Goal: Task Accomplishment & Management: Manage account settings

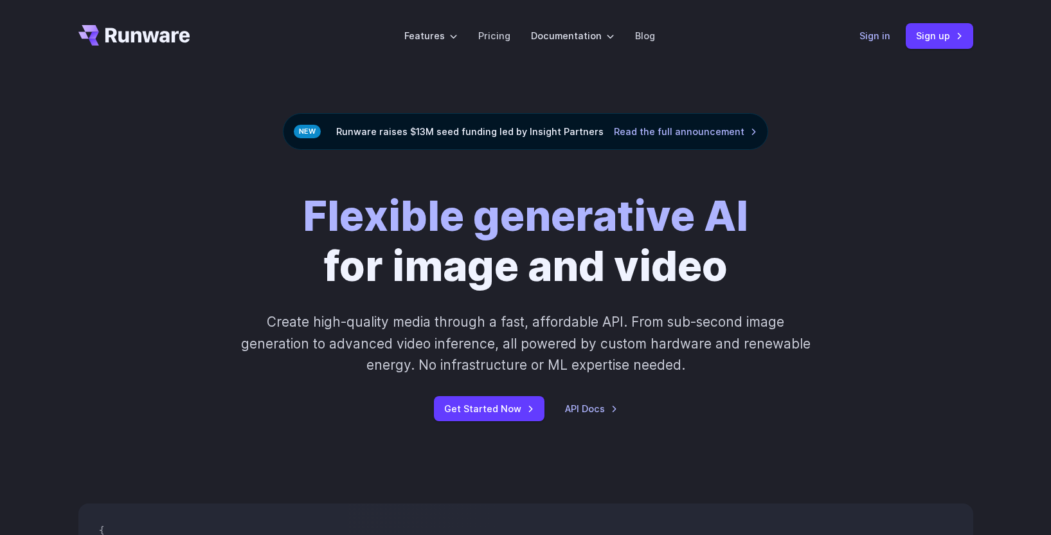
click at [876, 36] on link "Sign in" at bounding box center [875, 35] width 31 height 15
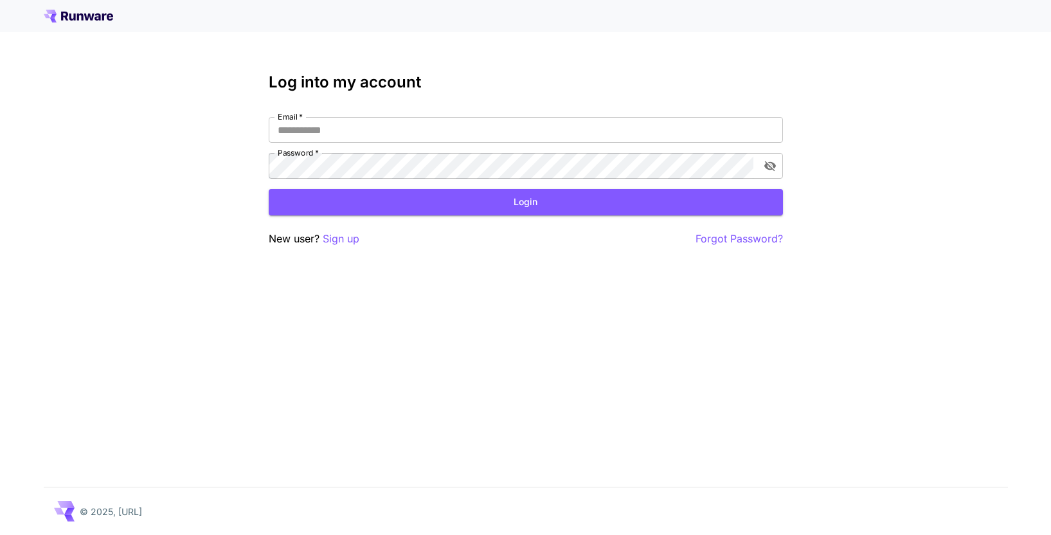
type input "**********"
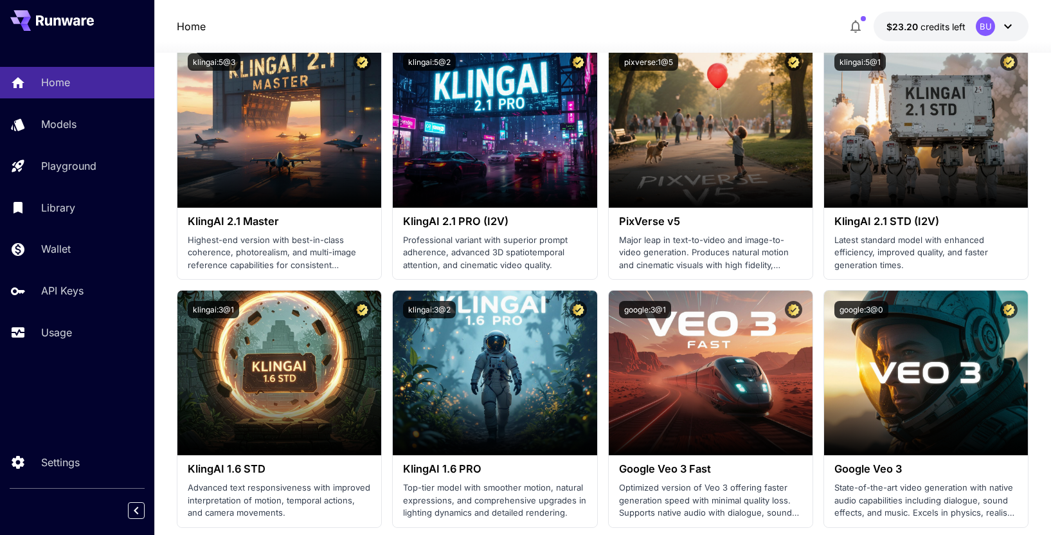
scroll to position [687, 0]
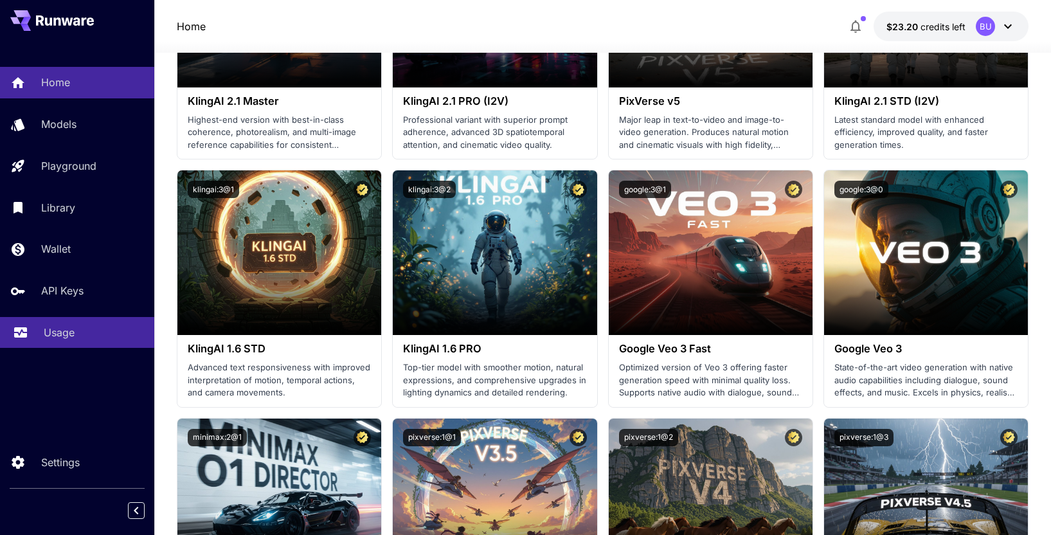
click at [48, 334] on p "Usage" at bounding box center [59, 332] width 31 height 15
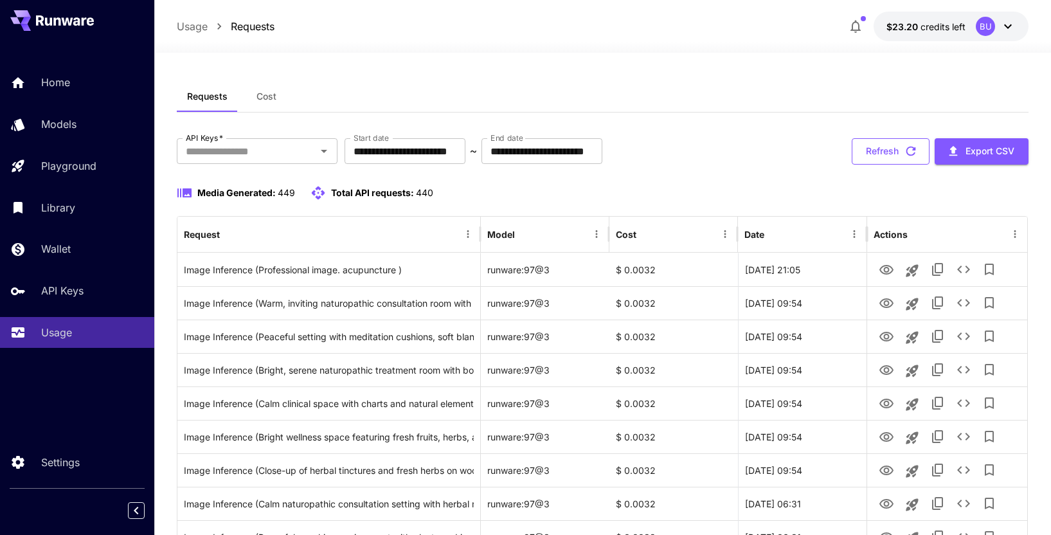
click at [860, 142] on button "Refresh" at bounding box center [891, 151] width 78 height 26
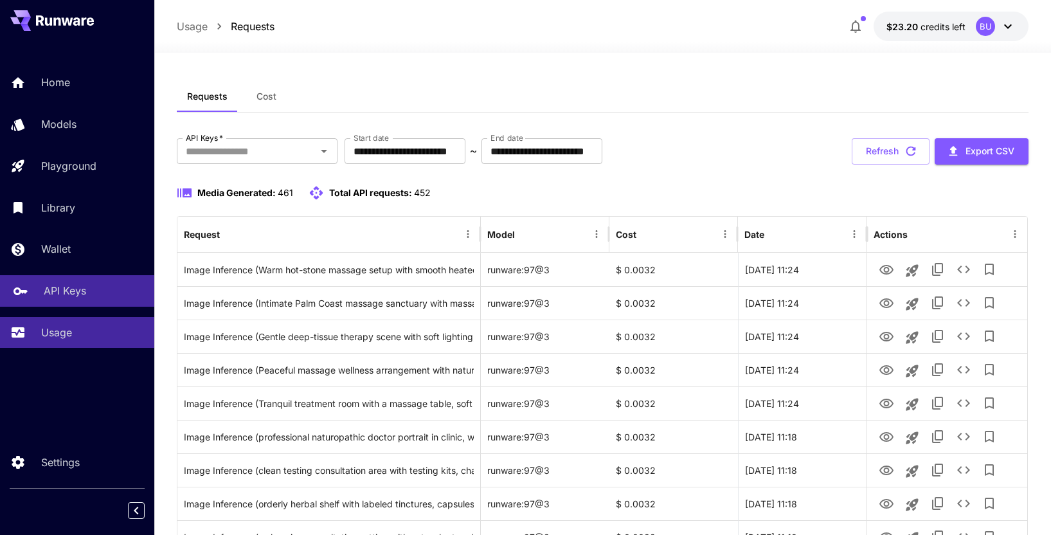
click at [66, 288] on p "API Keys" at bounding box center [65, 290] width 42 height 15
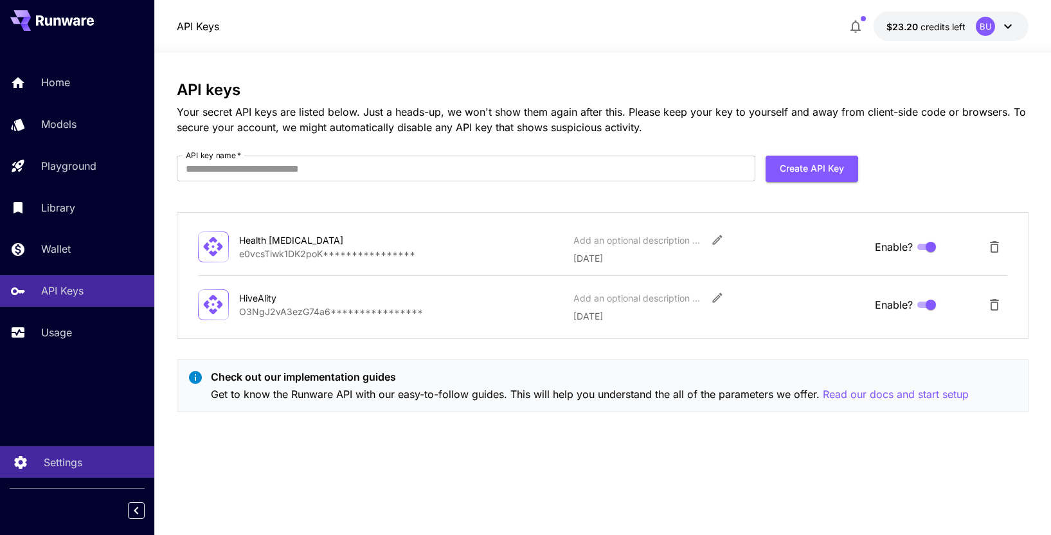
click at [73, 462] on p "Settings" at bounding box center [63, 462] width 39 height 15
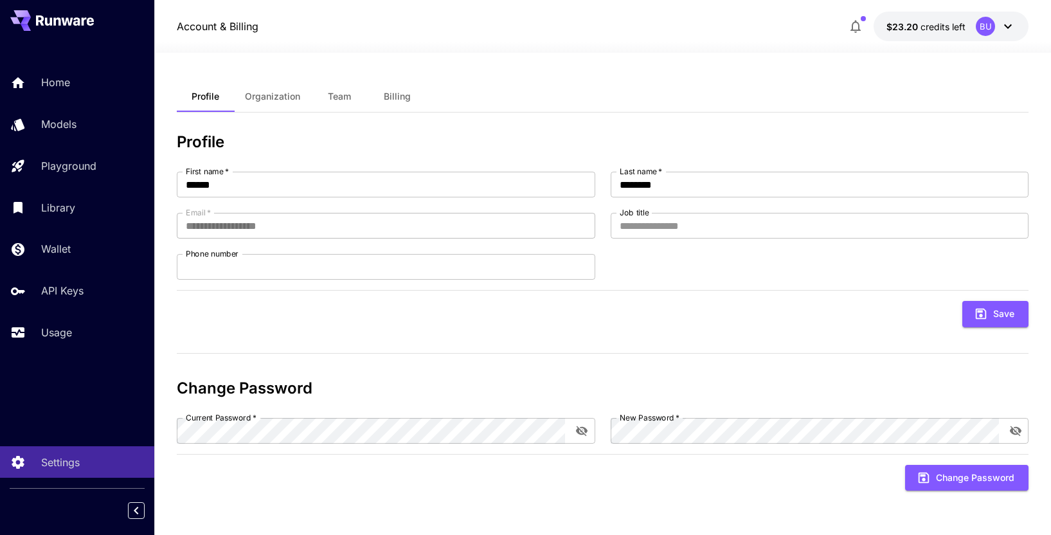
click at [1007, 25] on icon at bounding box center [1008, 26] width 15 height 15
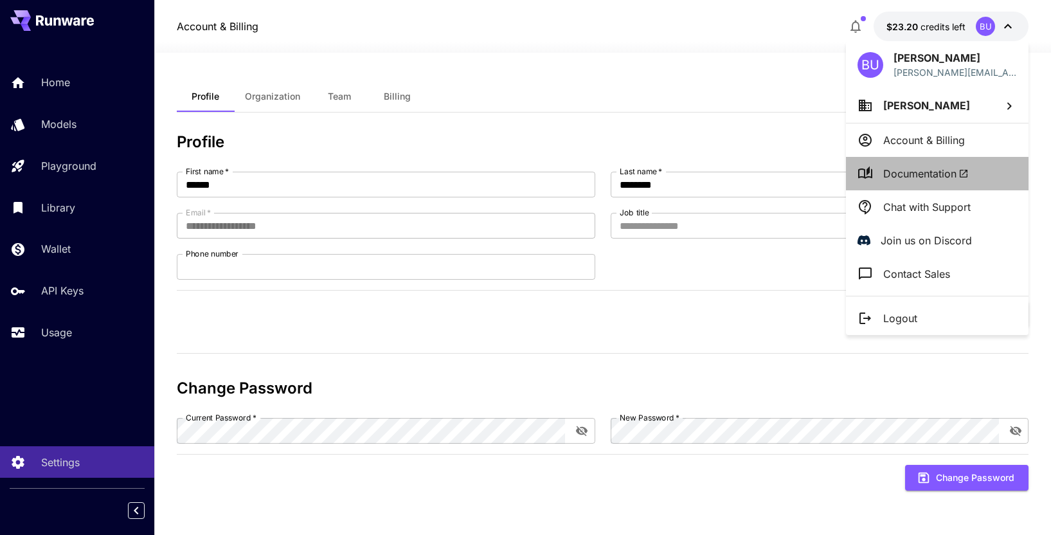
click at [942, 166] on span "Documentation" at bounding box center [926, 173] width 86 height 15
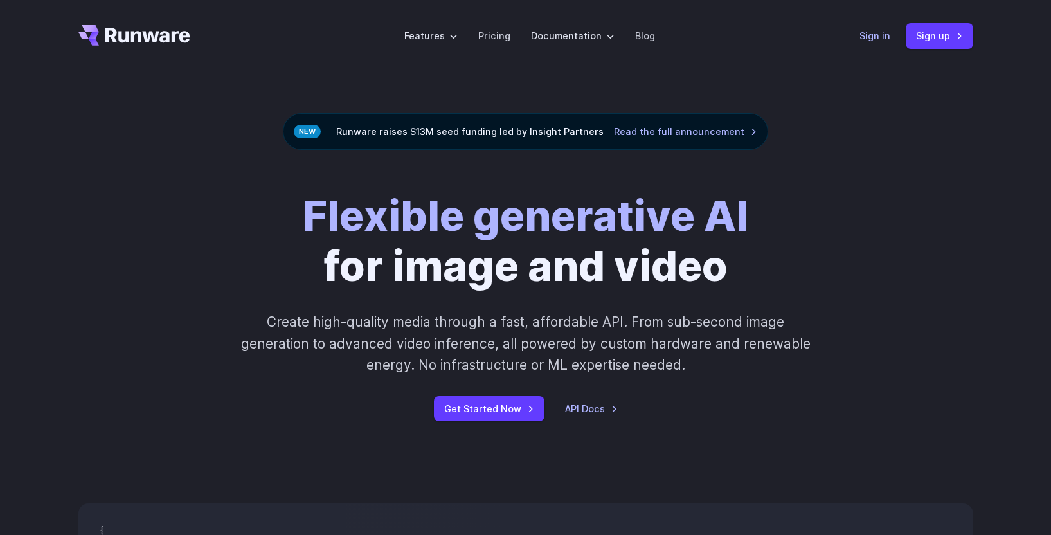
click at [872, 37] on link "Sign in" at bounding box center [875, 35] width 31 height 15
